Goal: Task Accomplishment & Management: Complete application form

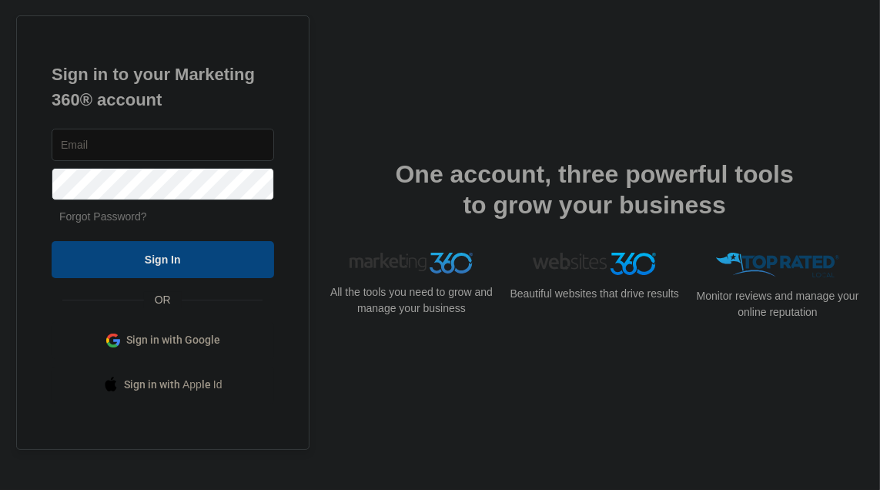
type input "[EMAIL_ADDRESS][DOMAIN_NAME]"
click at [89, 264] on input "Sign In" at bounding box center [163, 259] width 223 height 37
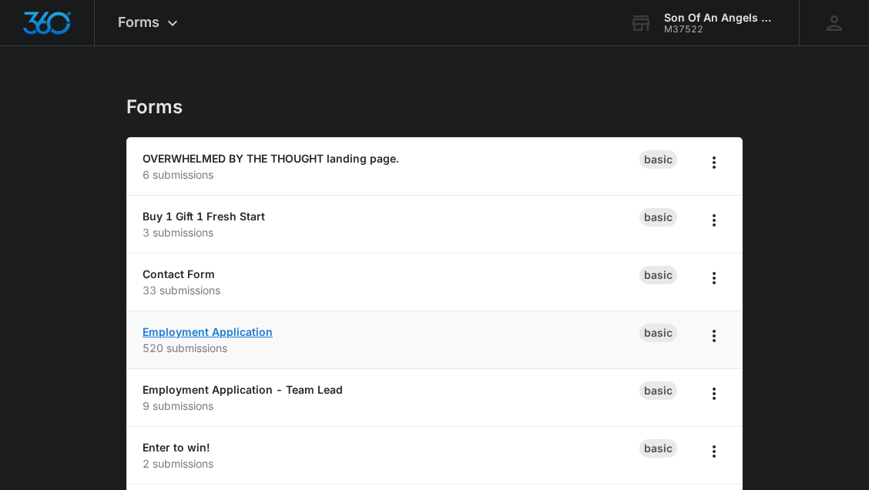
click at [211, 330] on link "Employment Application" at bounding box center [207, 331] width 130 height 13
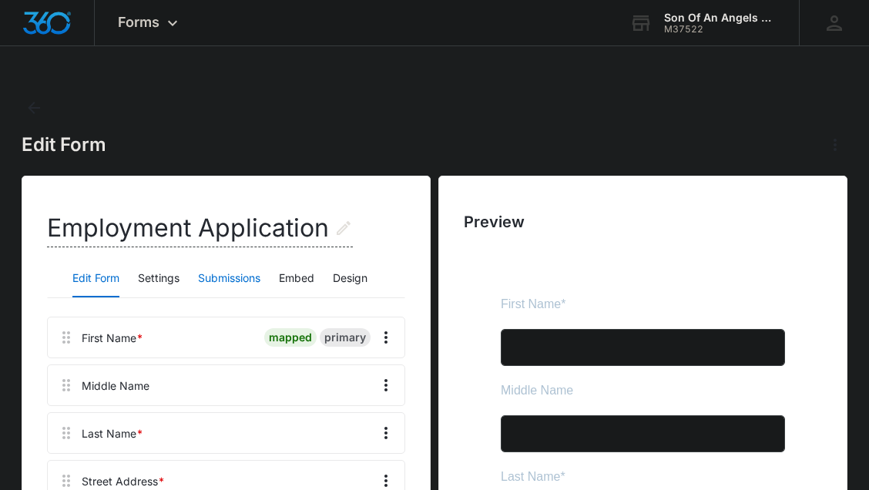
click at [239, 267] on button "Submissions" at bounding box center [229, 278] width 62 height 37
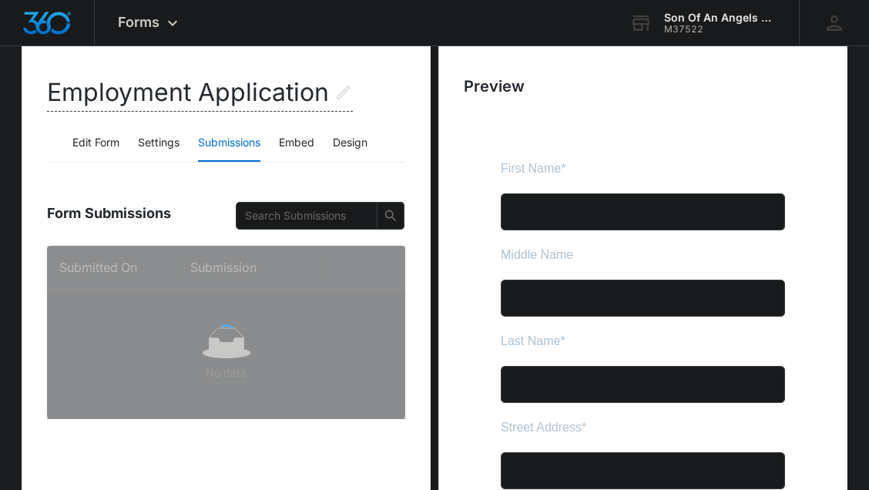
scroll to position [137, 0]
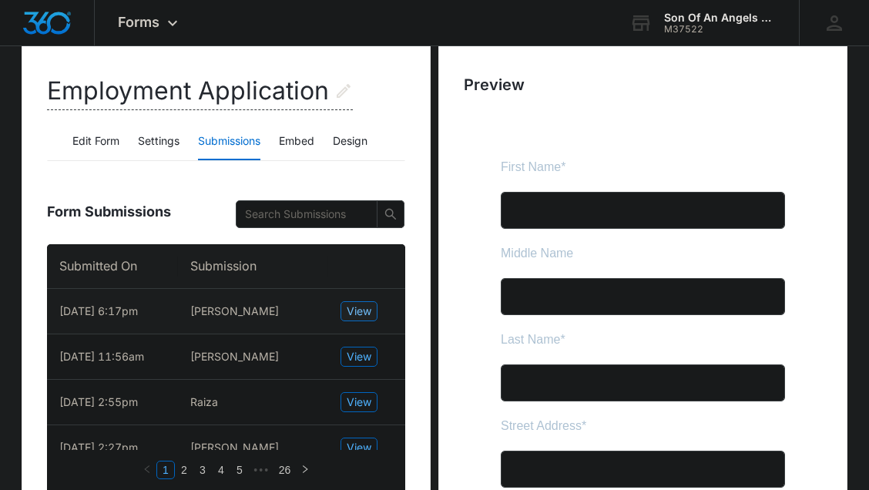
click at [377, 318] on button "View" at bounding box center [358, 311] width 37 height 20
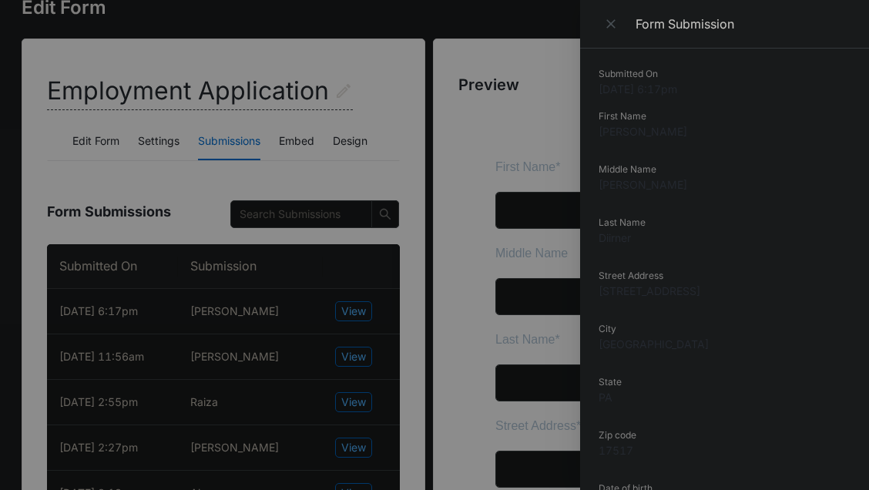
click at [617, 179] on dd "[PERSON_NAME]" at bounding box center [724, 184] width 252 height 16
copy dd "[PERSON_NAME]"
